Goal: Communication & Community: Answer question/provide support

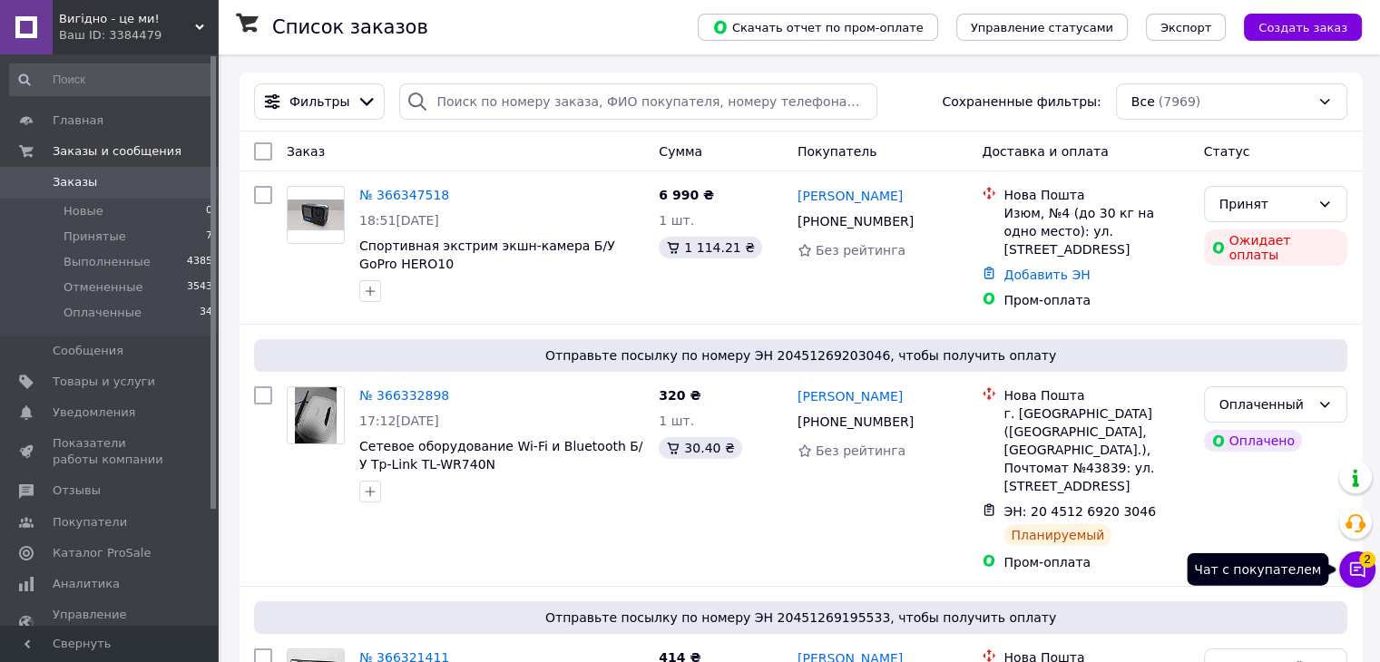
click at [1366, 571] on icon at bounding box center [1357, 570] width 18 height 18
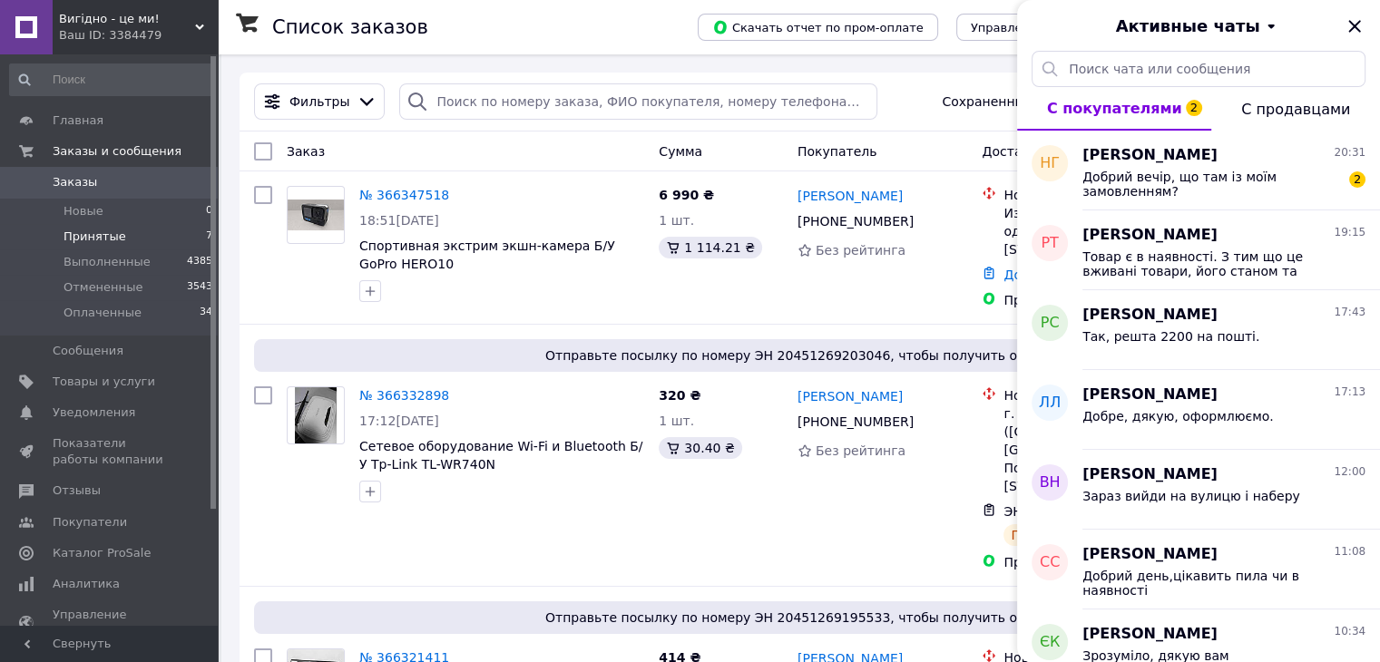
click at [78, 239] on span "Принятые" at bounding box center [95, 237] width 63 height 16
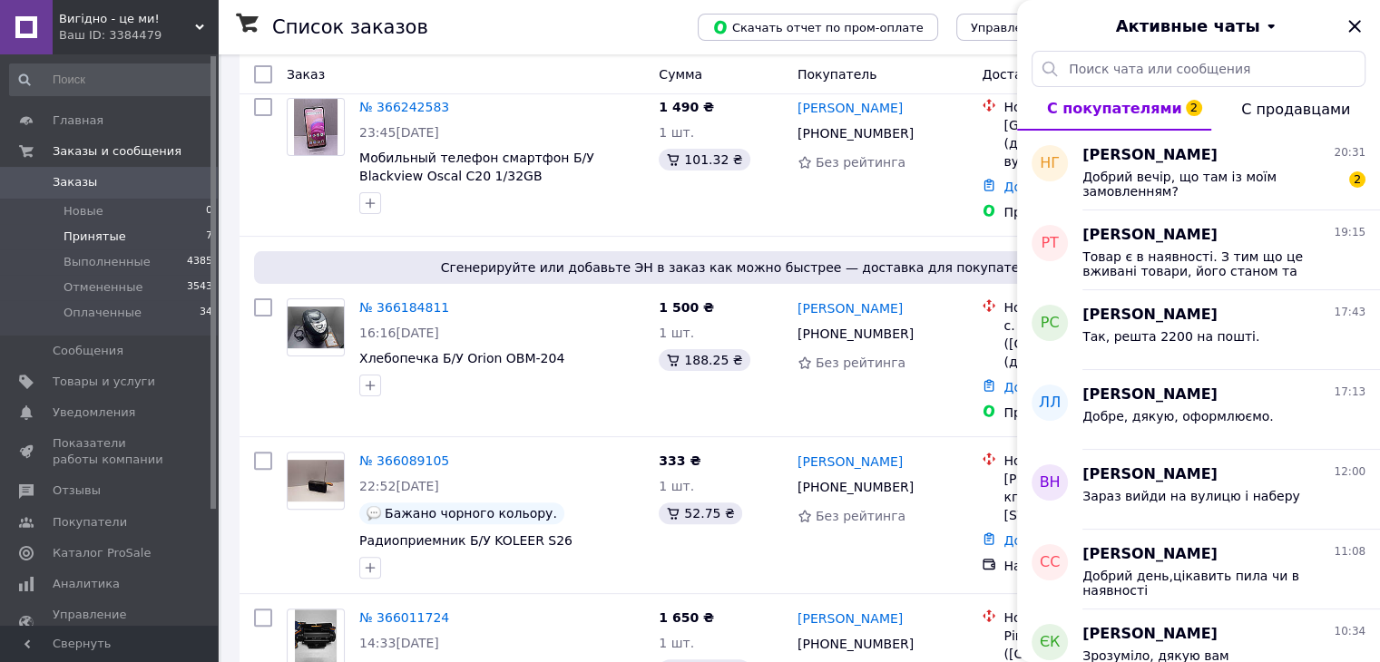
scroll to position [544, 0]
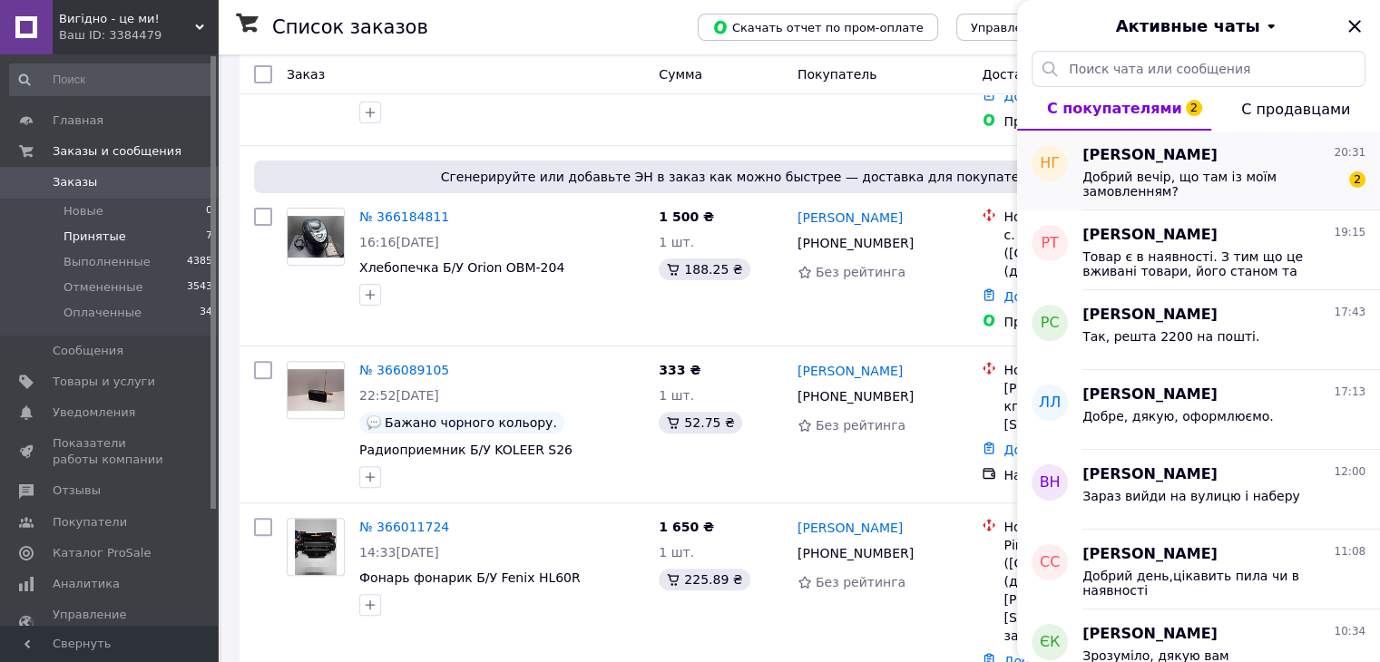
click at [1219, 189] on span "Добрий вечір, що там із моїм замовленням?" at bounding box center [1211, 184] width 258 height 29
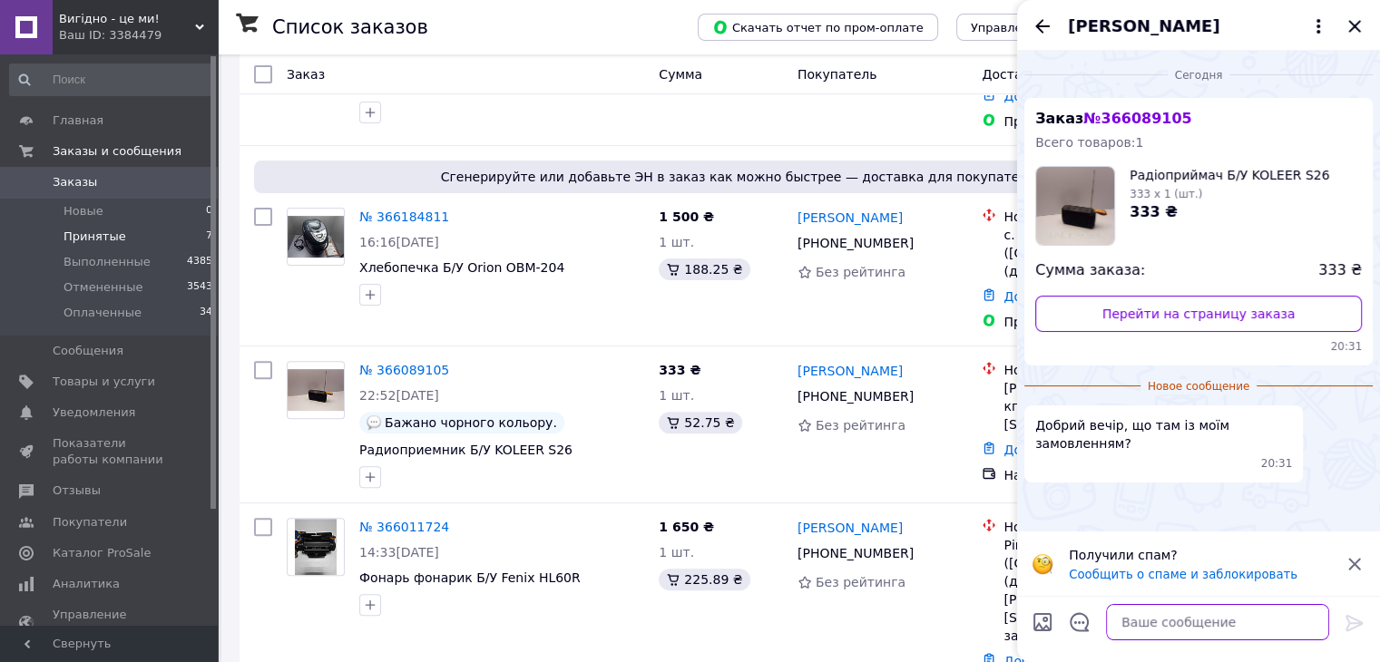
click at [1161, 619] on textarea at bounding box center [1217, 622] width 223 height 36
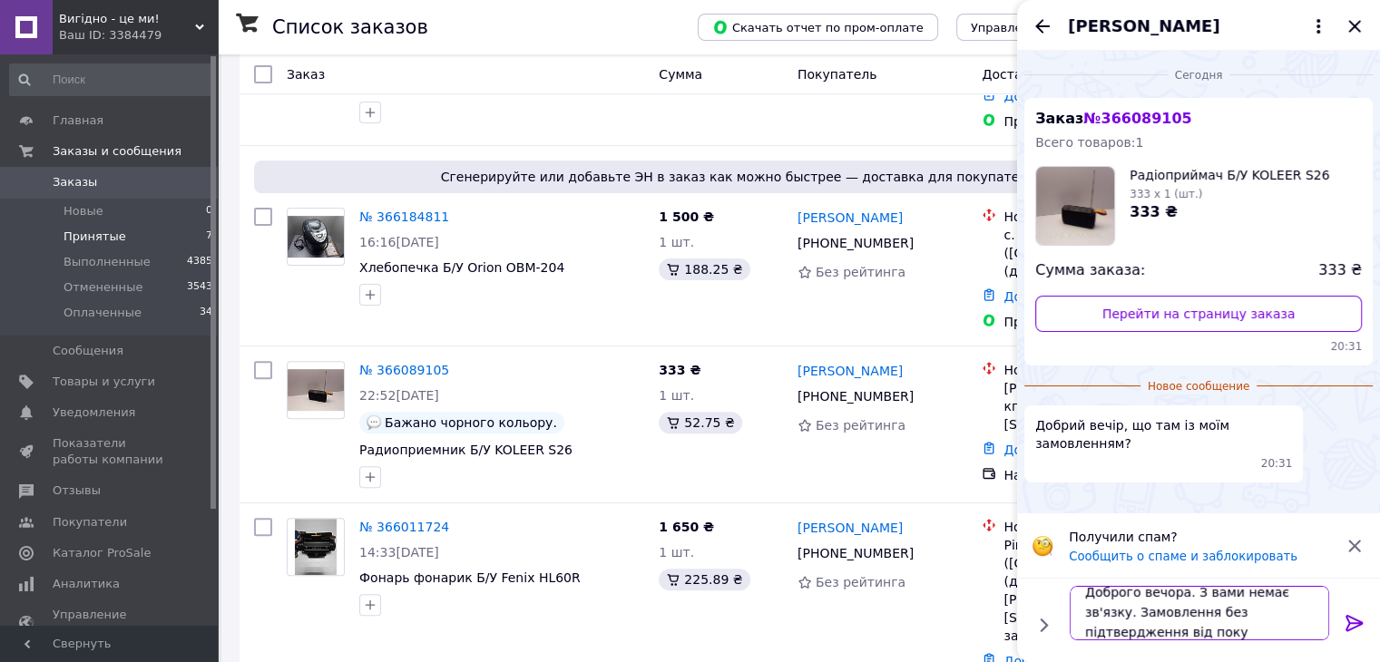
scroll to position [1, 0]
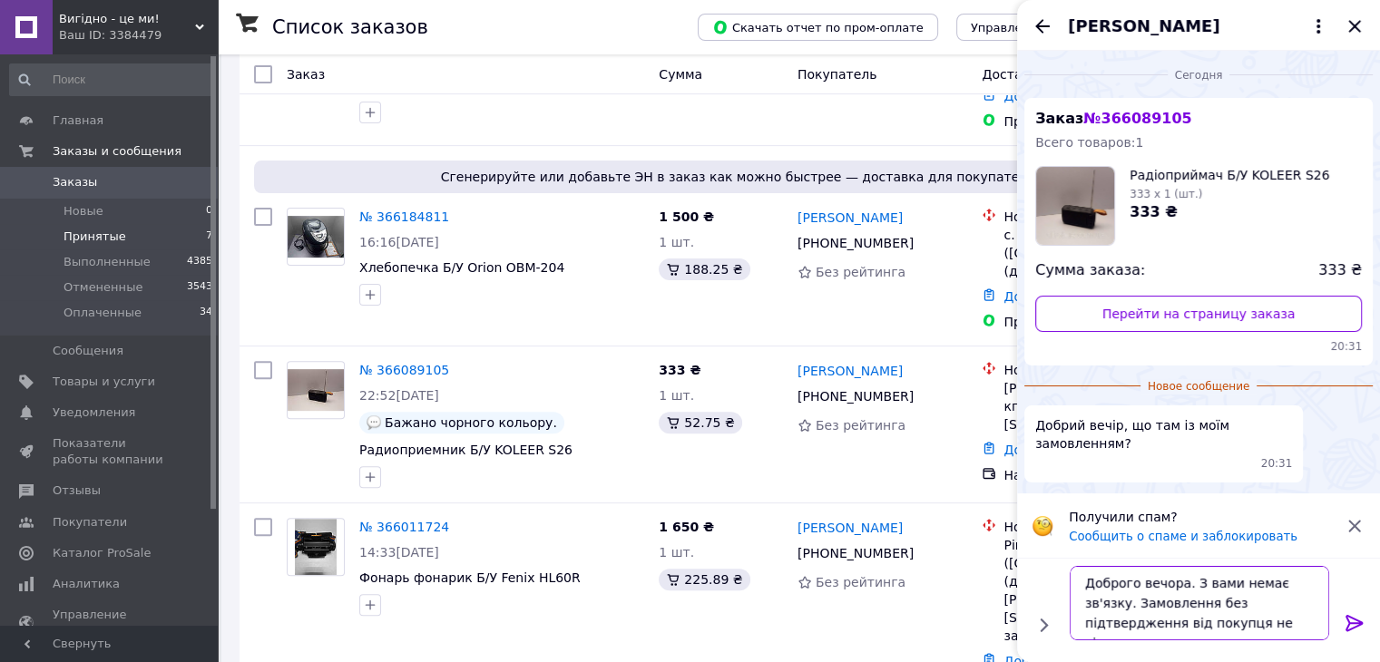
type textarea "Доброго вечора. З вами немає зв'язку. Замовлення без підтвердження від покупця …"
click at [1361, 620] on icon at bounding box center [1355, 623] width 22 height 22
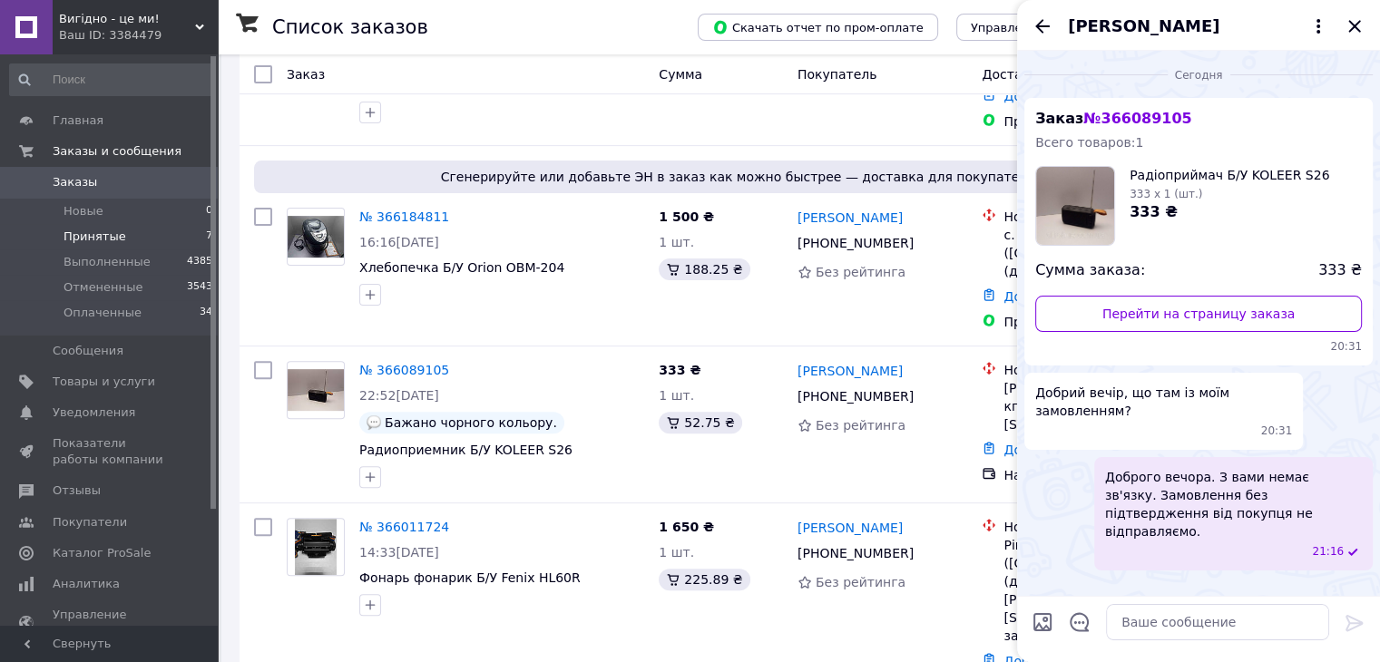
scroll to position [685, 0]
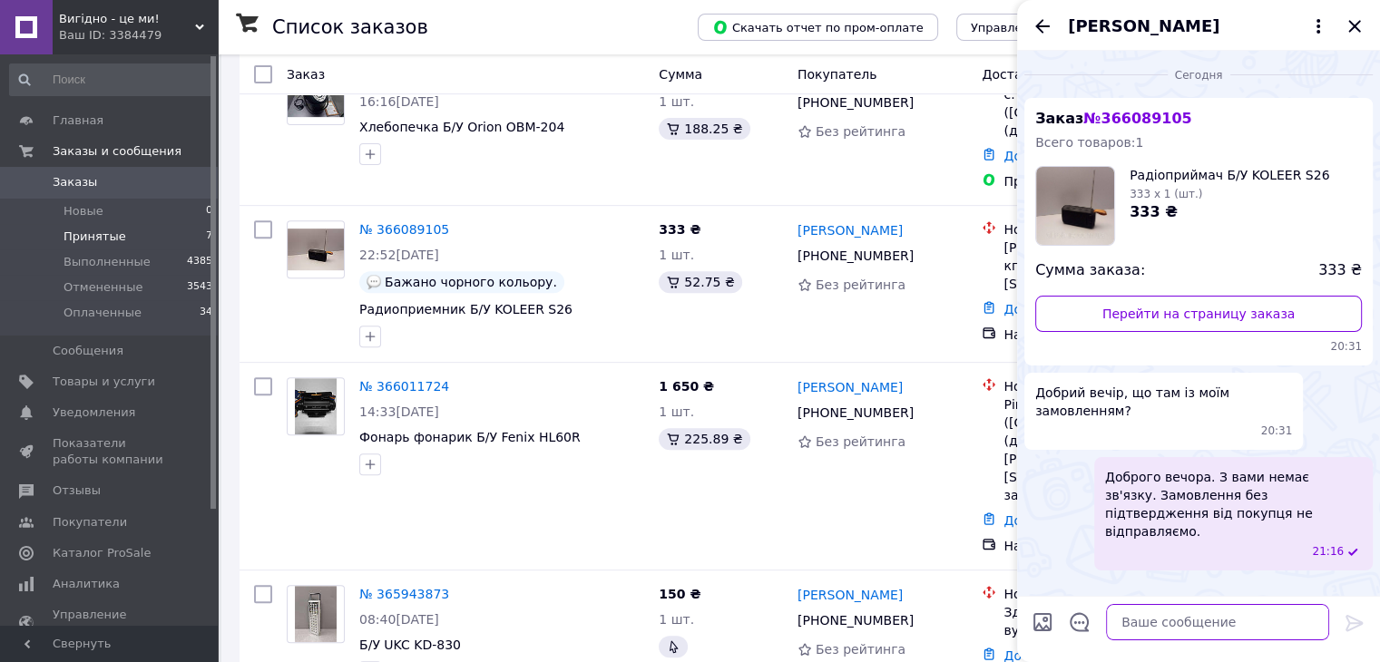
click at [1165, 625] on textarea at bounding box center [1217, 622] width 223 height 36
type textarea "Якщо все актуально, то оформлюємо ваше замовлення"
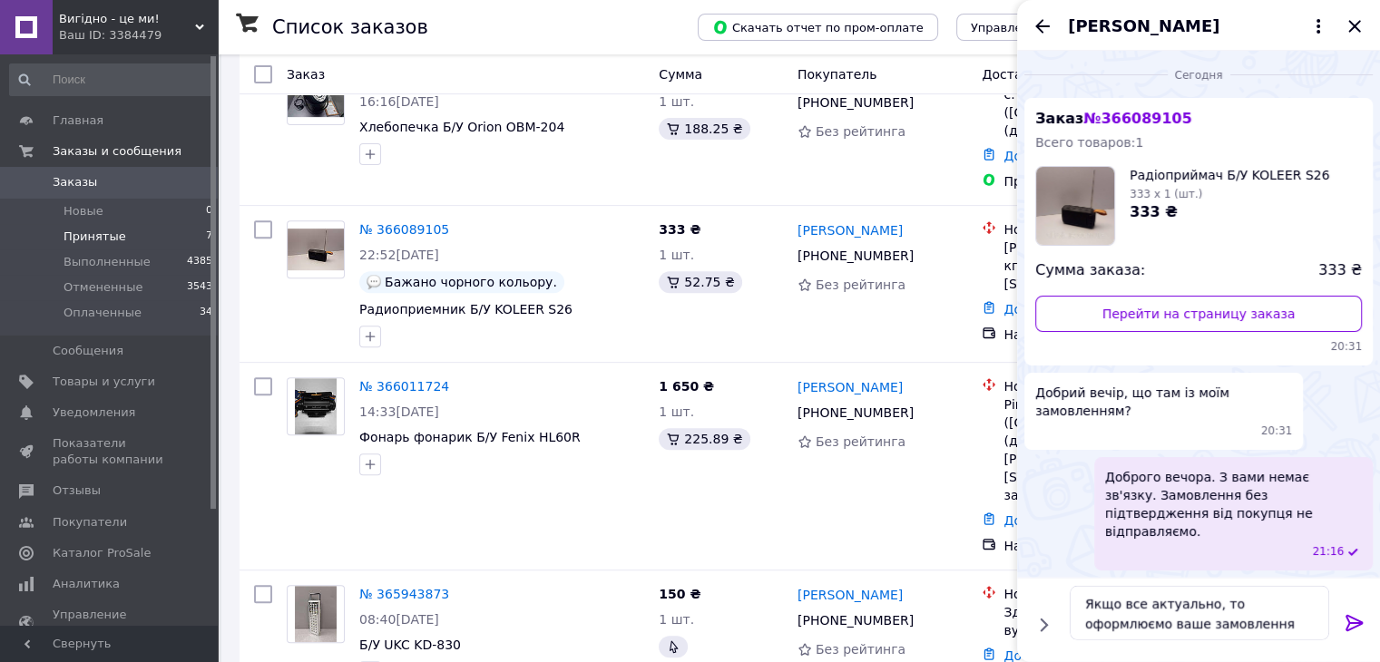
click at [1359, 620] on icon at bounding box center [1355, 623] width 22 height 22
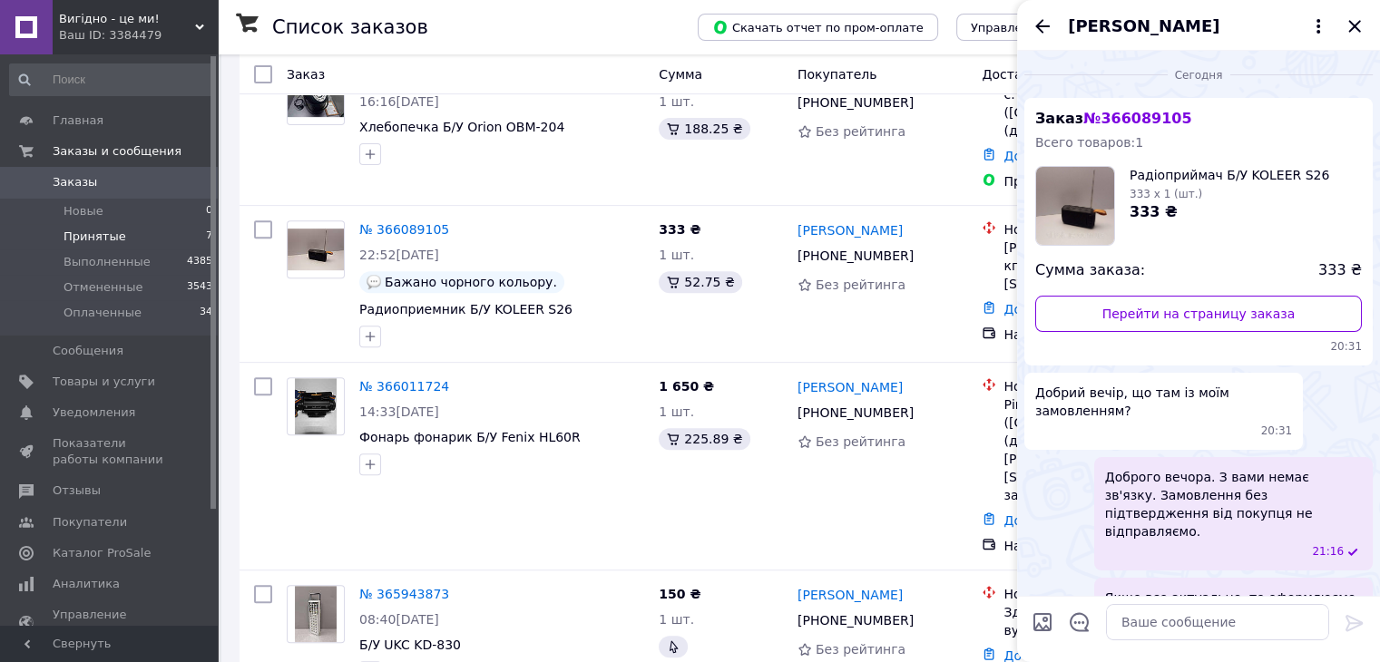
scroll to position [48, 0]
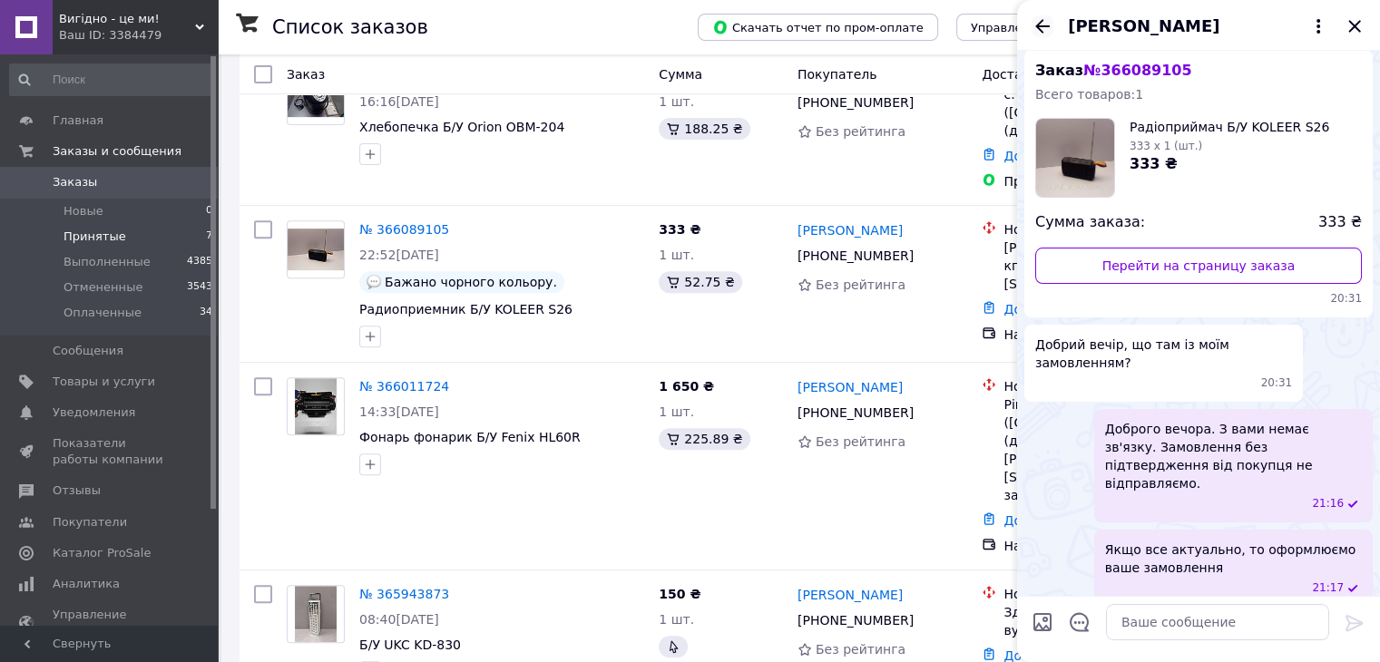
click at [1035, 28] on icon "Назад" at bounding box center [1043, 26] width 22 height 22
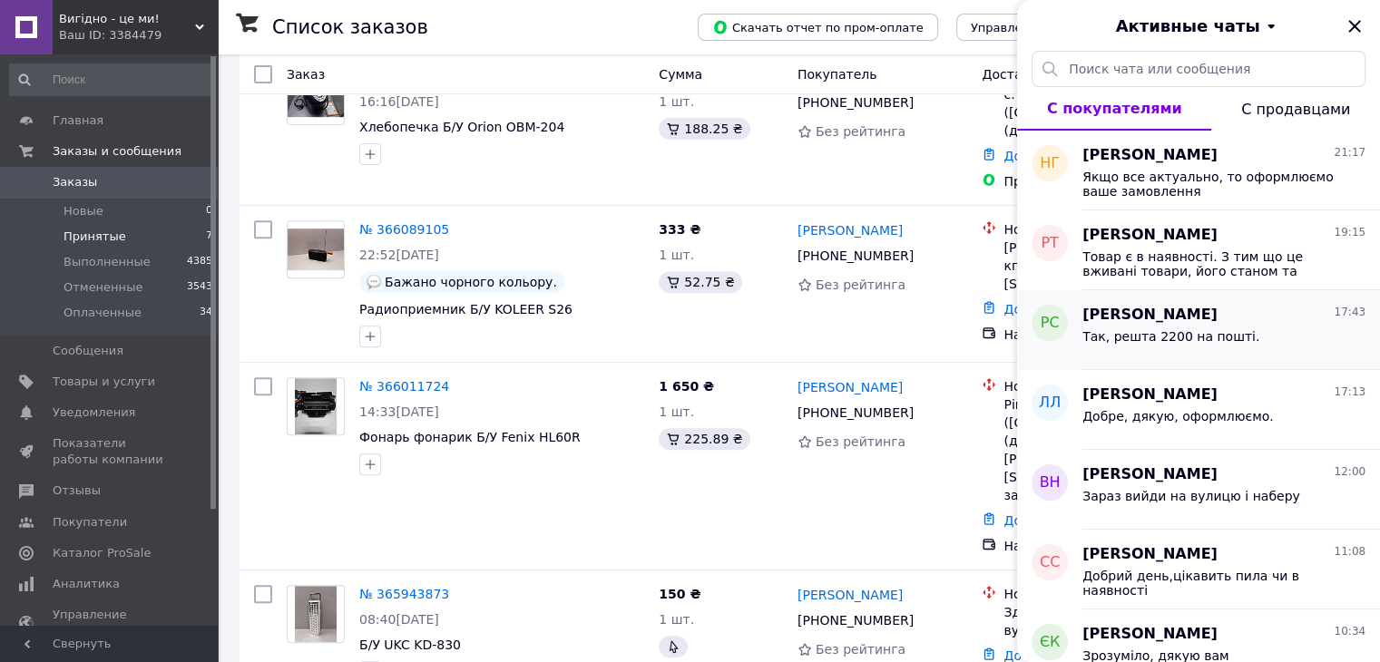
click at [1239, 347] on div "Так, решта 2200 на пошті." at bounding box center [1223, 340] width 283 height 29
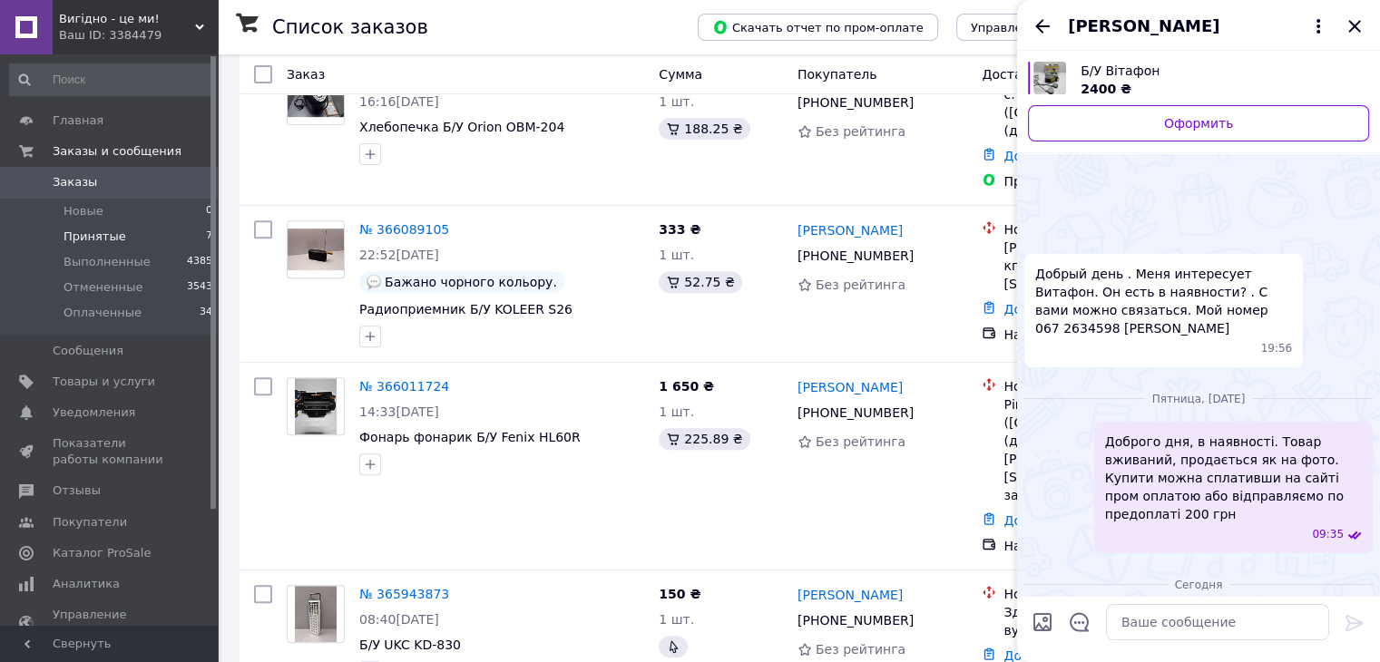
scroll to position [628, 0]
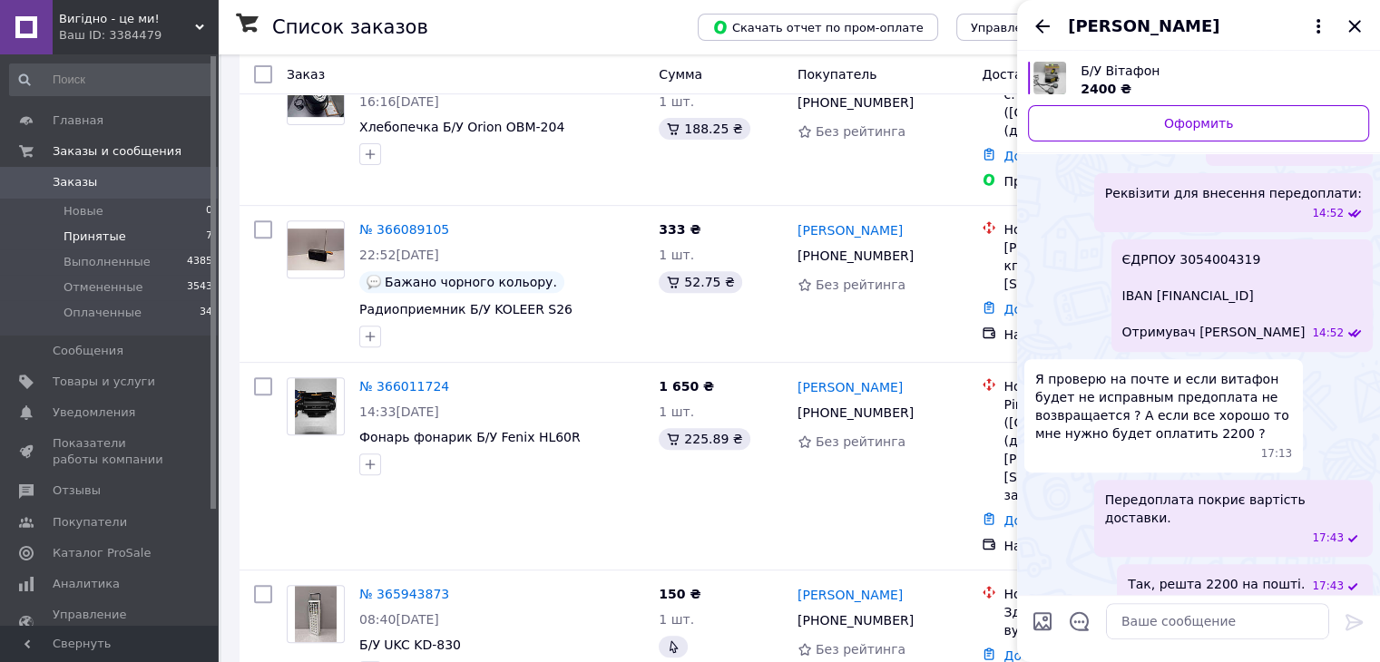
click at [1045, 15] on div at bounding box center [1043, 26] width 22 height 22
click at [1043, 19] on icon "Назад" at bounding box center [1043, 26] width 22 height 22
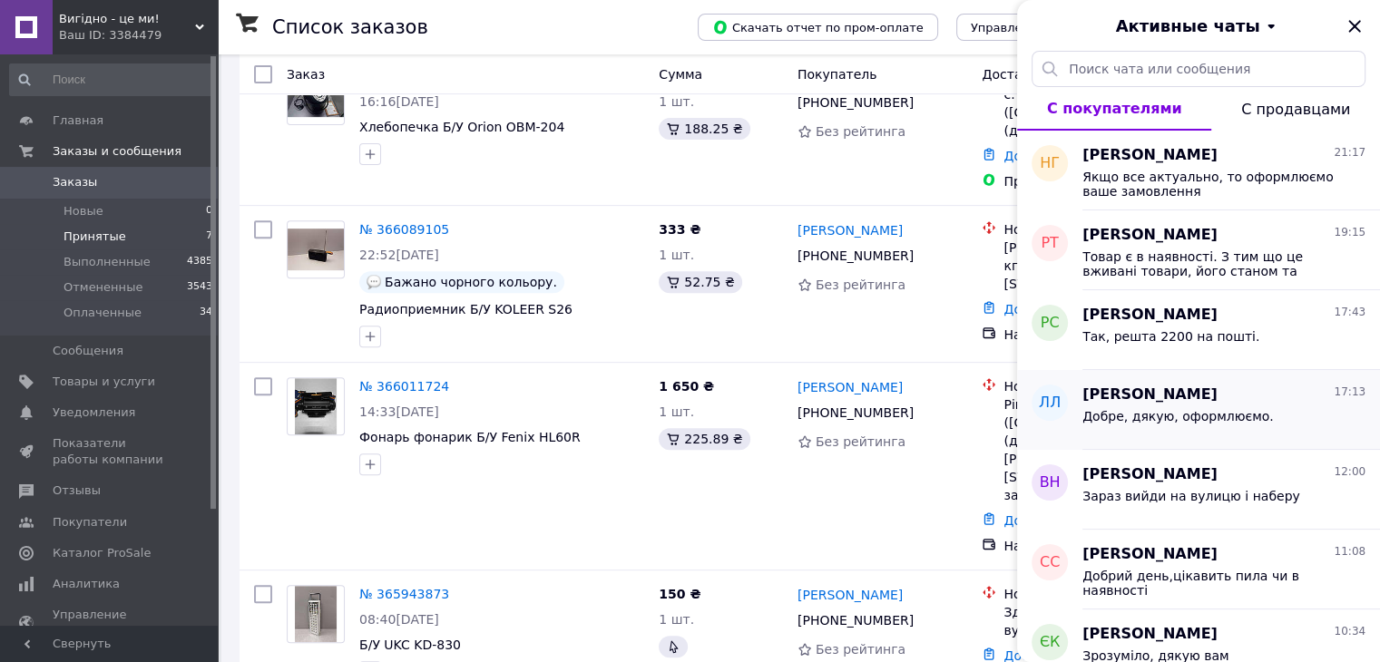
click at [1227, 409] on span "Добре, дякую, оформлюємо." at bounding box center [1177, 416] width 191 height 15
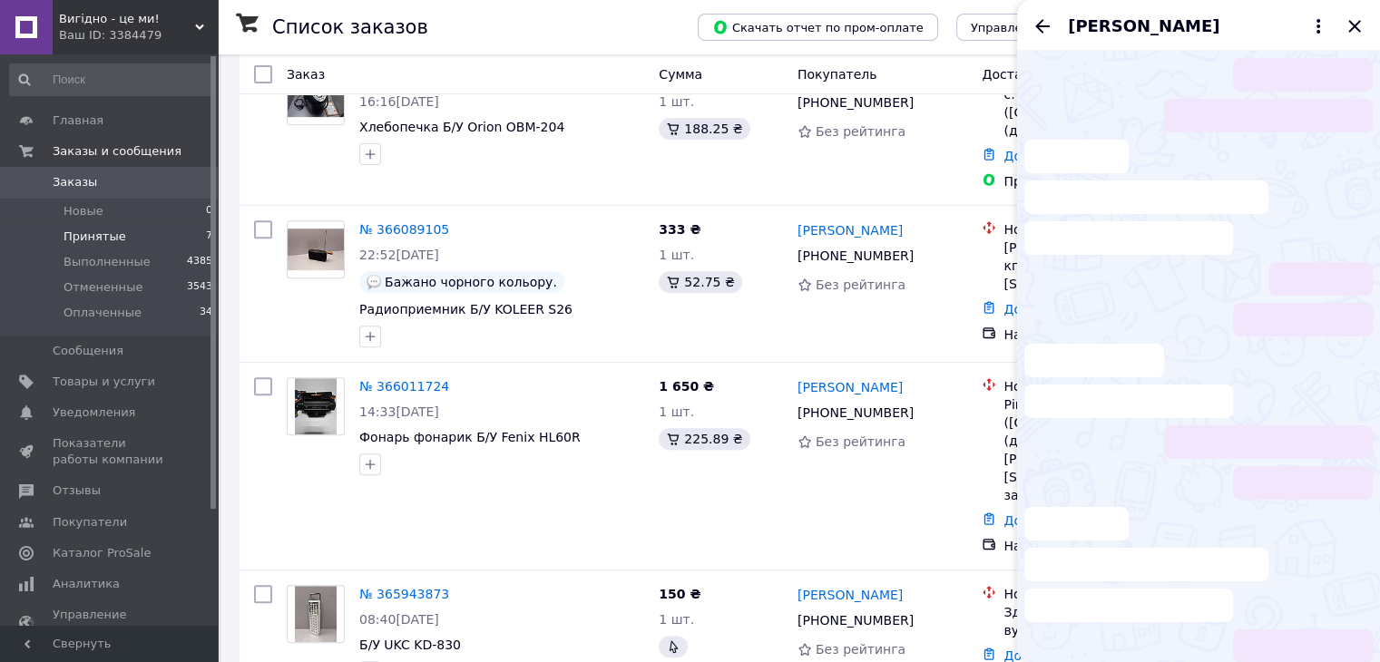
scroll to position [138, 0]
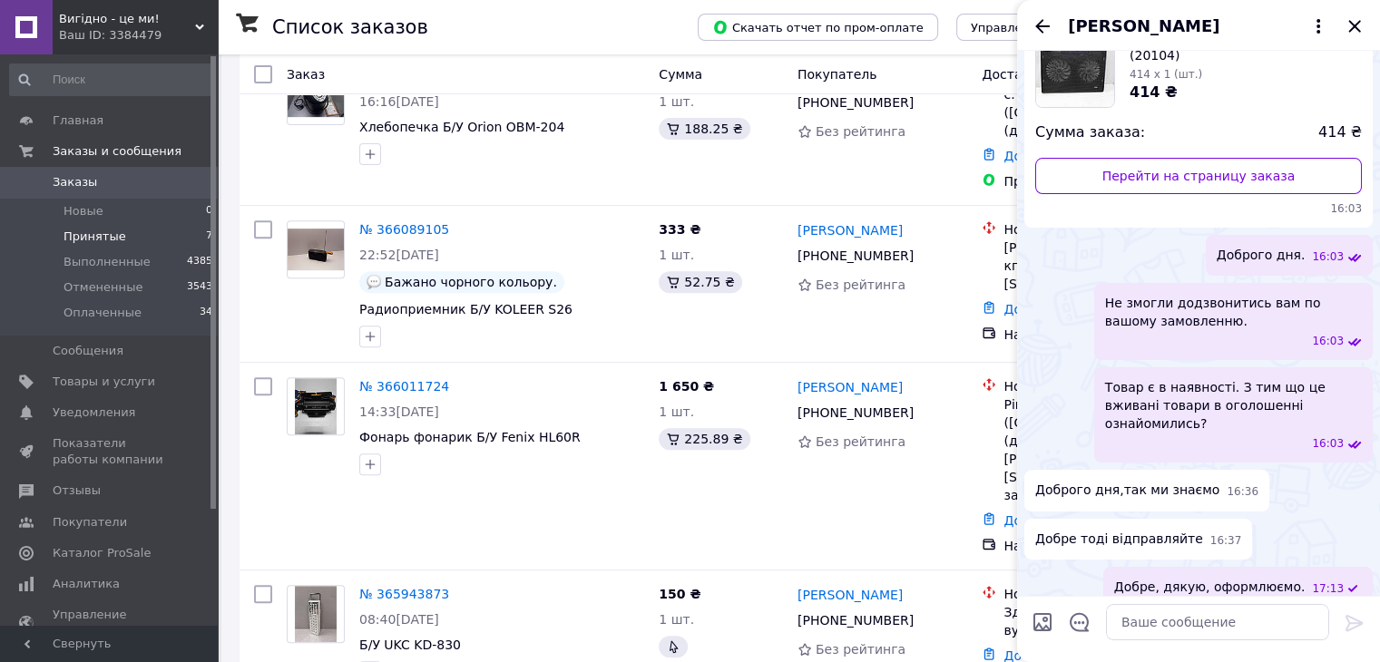
click at [1039, 14] on div "[PERSON_NAME]" at bounding box center [1198, 25] width 363 height 51
click at [1042, 25] on icon "Назад" at bounding box center [1042, 26] width 15 height 14
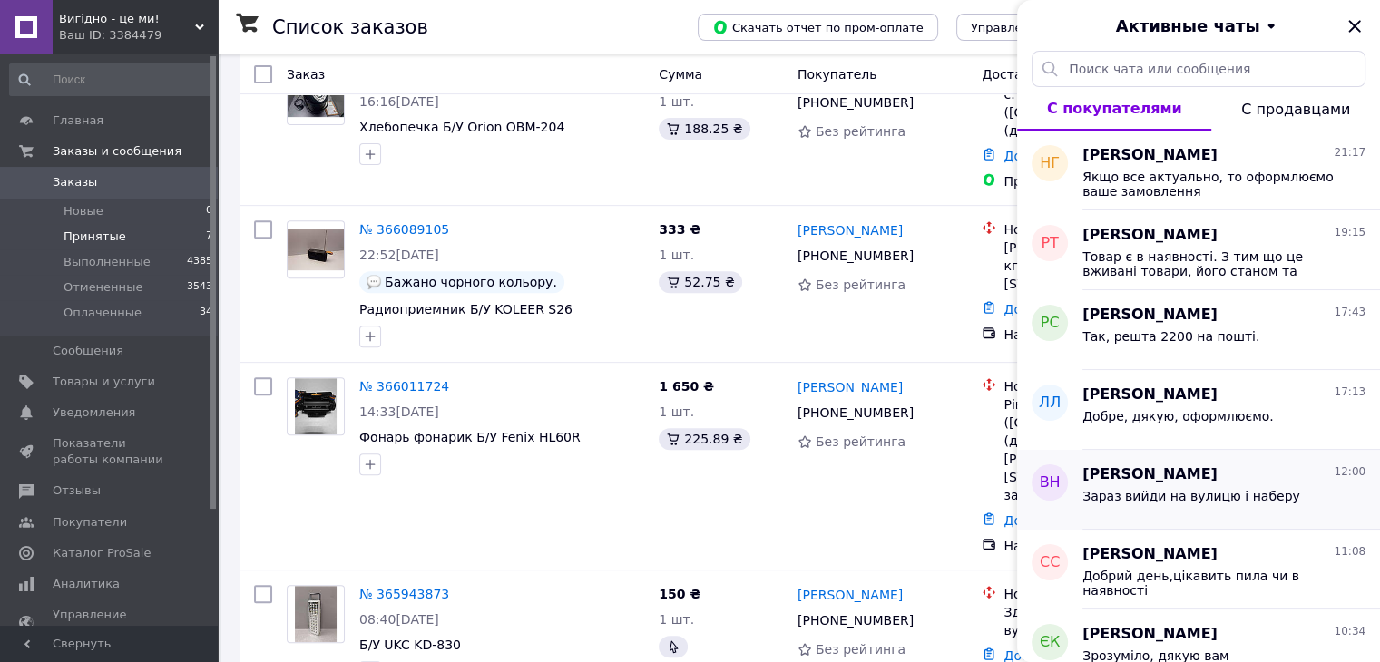
scroll to position [91, 0]
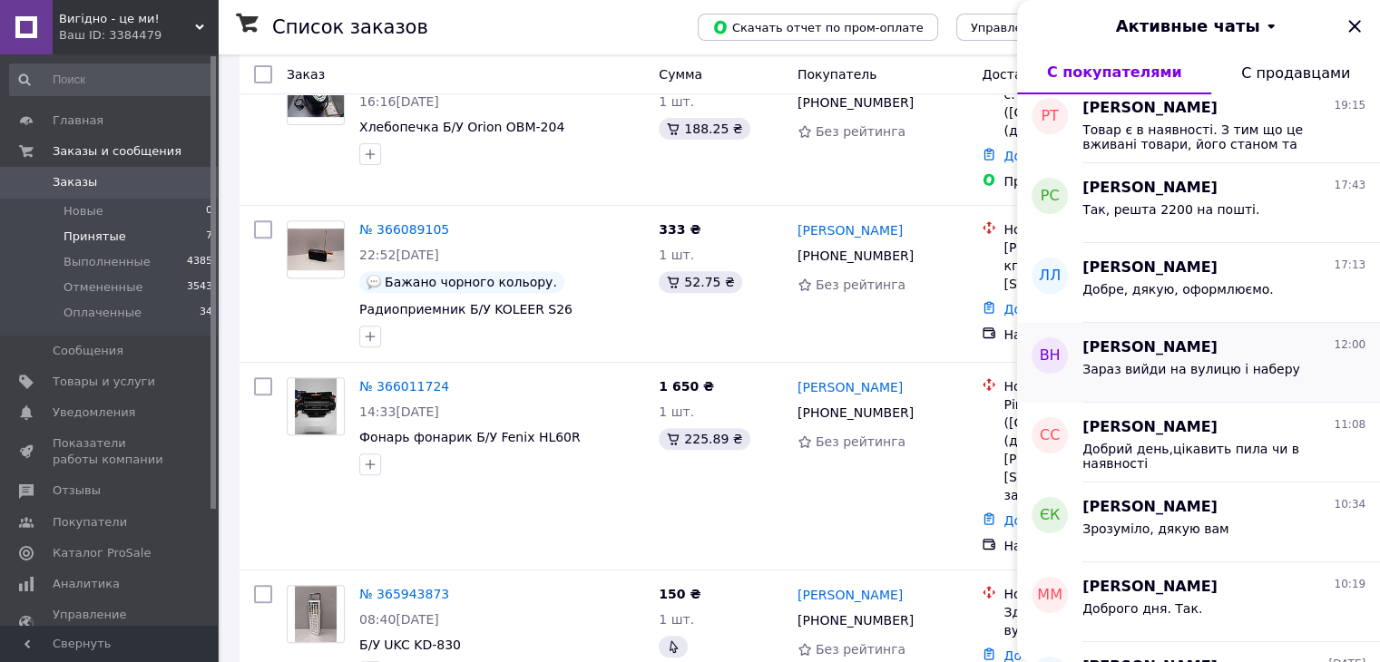
click at [1172, 378] on div "Зараз вийди на вулицю і наберу" at bounding box center [1191, 374] width 218 height 25
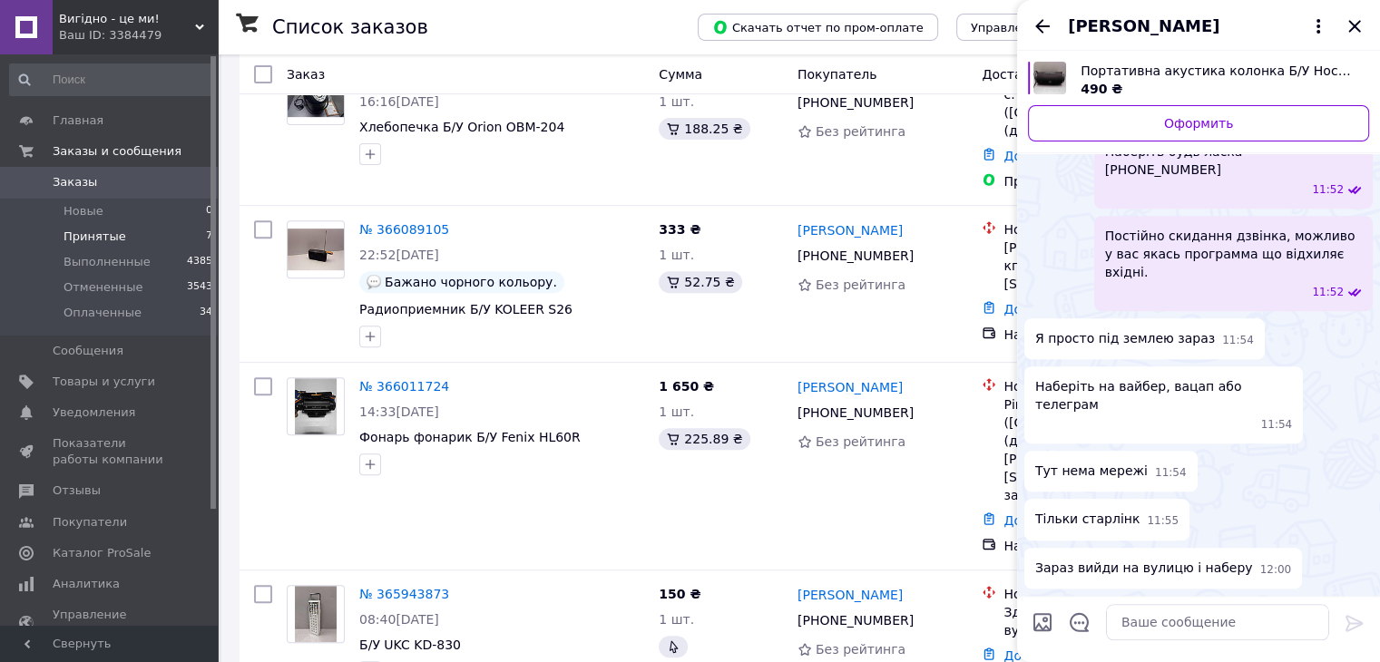
scroll to position [1984, 0]
click at [1043, 26] on icon "Назад" at bounding box center [1042, 26] width 15 height 14
